Goal: Task Accomplishment & Management: Manage account settings

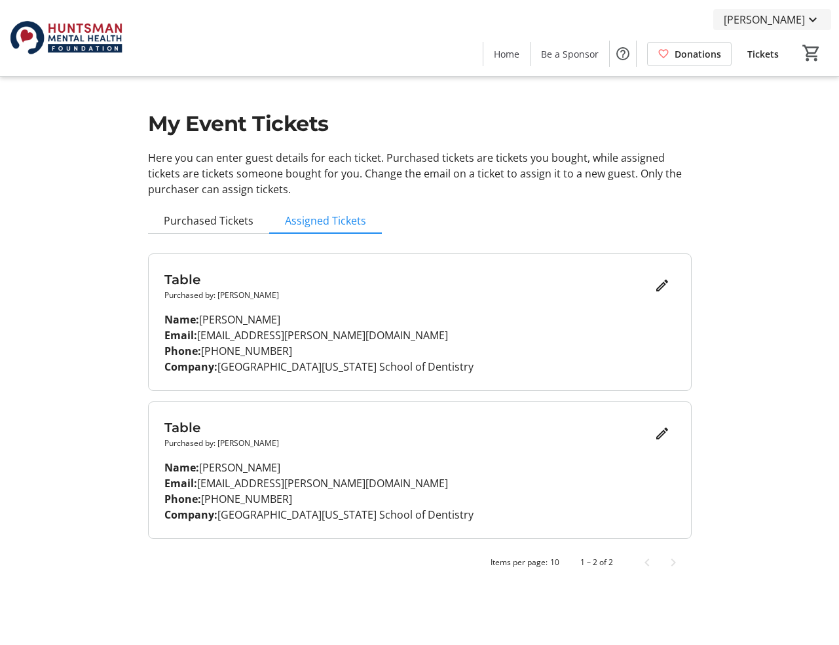
click at [812, 19] on mat-icon at bounding box center [813, 20] width 16 height 16
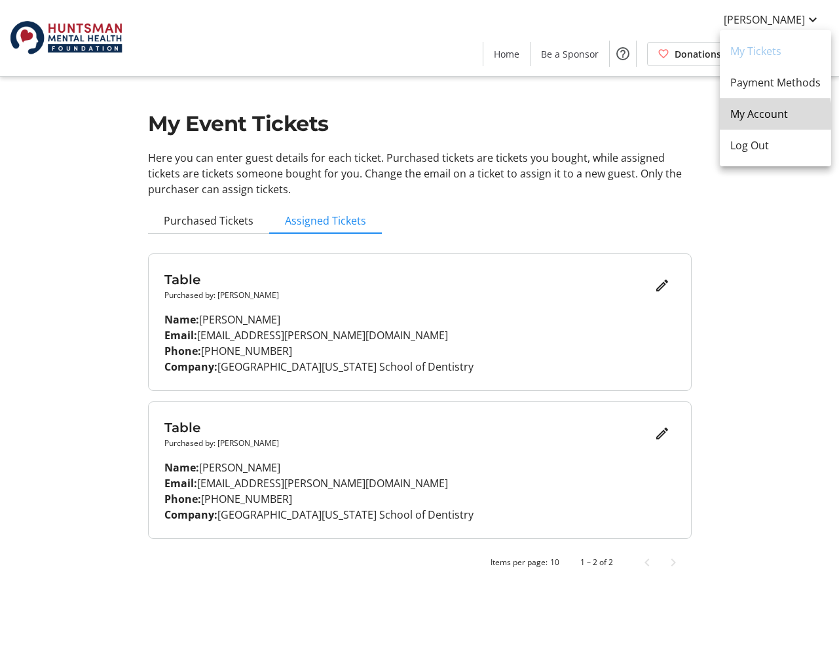
click at [764, 117] on span "My Account" at bounding box center [775, 114] width 90 height 16
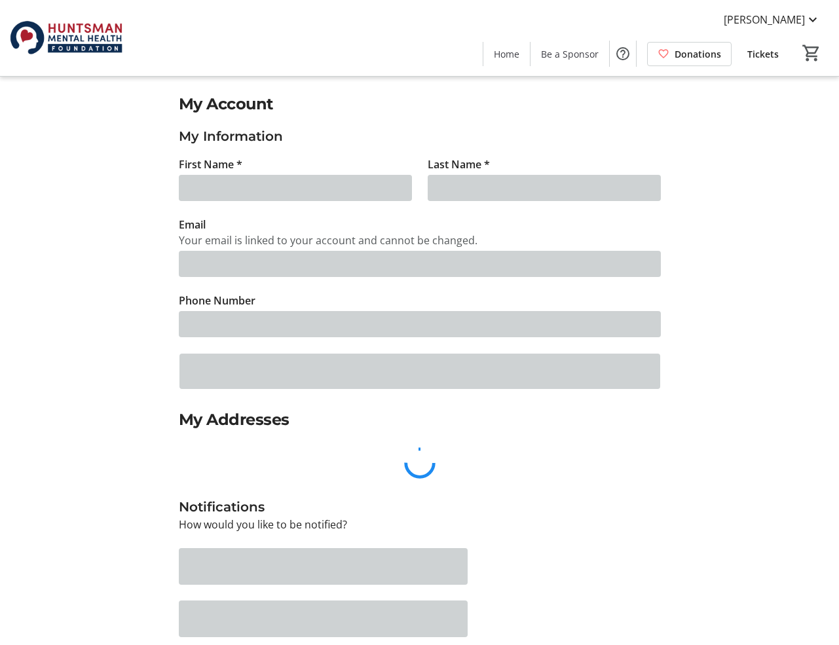
type input "[PERSON_NAME]"
type input "[EMAIL_ADDRESS][PERSON_NAME][DOMAIN_NAME]"
type input "[PHONE_NUMBER]"
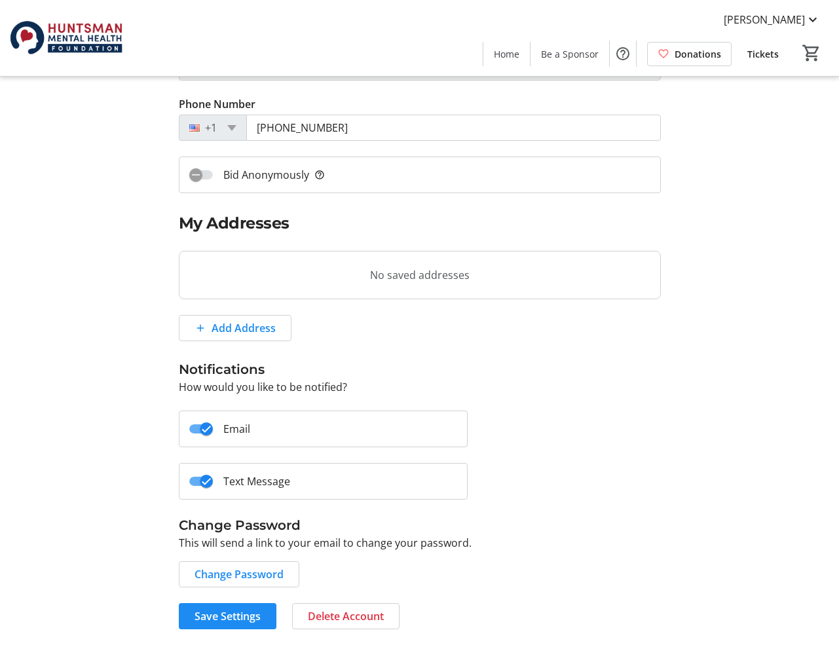
scroll to position [196, 0]
click at [781, 21] on span "[PERSON_NAME]" at bounding box center [763, 20] width 81 height 16
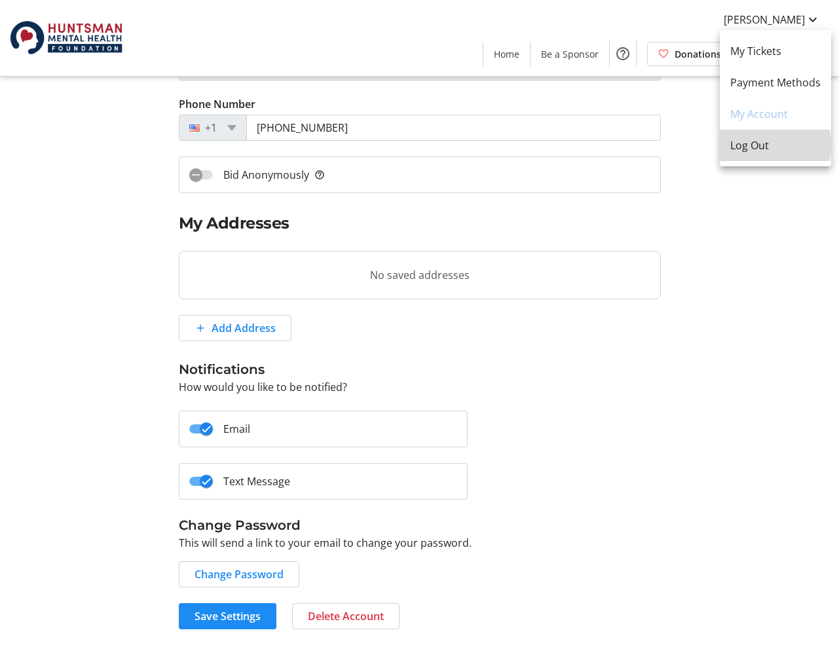
click at [748, 145] on span "Log Out" at bounding box center [775, 145] width 90 height 16
